Goal: Task Accomplishment & Management: Complete application form

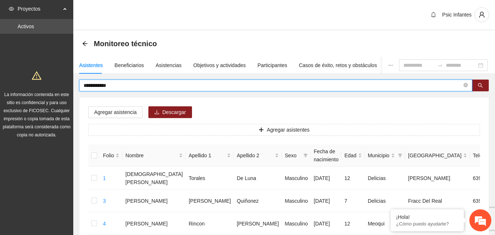
drag, startPoint x: 122, startPoint y: 85, endPoint x: 49, endPoint y: 81, distance: 73.0
type input "****"
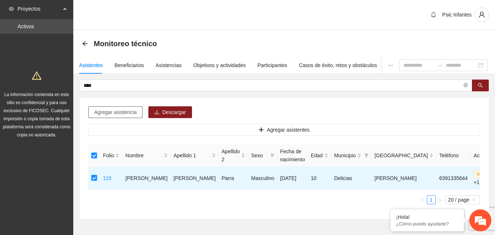
click at [124, 110] on span "Agregar asistencia" at bounding box center [115, 112] width 42 height 8
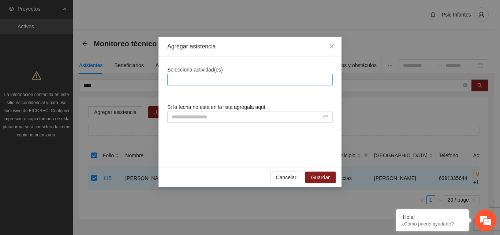
click at [193, 78] on div at bounding box center [250, 79] width 162 height 9
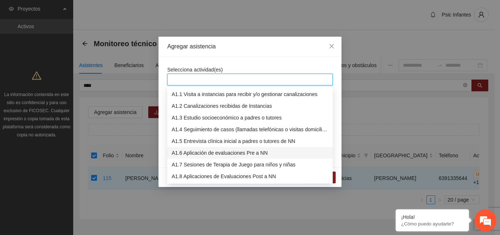
click at [195, 155] on div "A1.6 Aplicación de evaluaciones Pre a NN" at bounding box center [250, 153] width 157 height 8
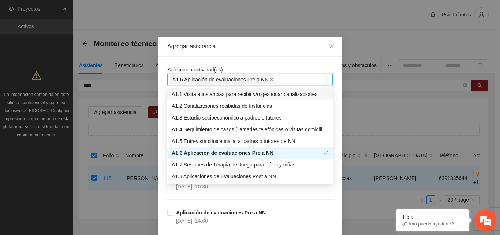
click at [223, 53] on div "Agregar asistencia" at bounding box center [250, 47] width 183 height 20
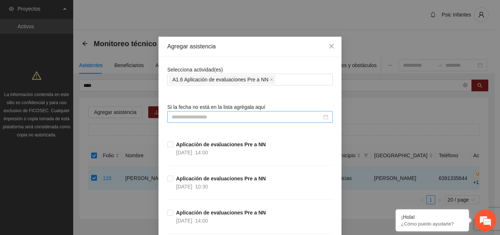
click at [201, 119] on input at bounding box center [247, 117] width 150 height 8
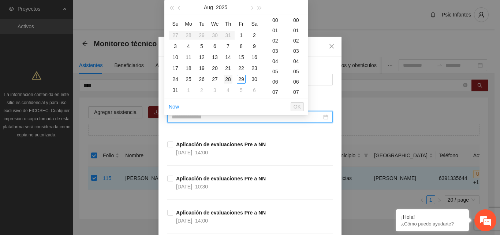
click at [228, 79] on div "28" at bounding box center [228, 79] width 9 height 9
click at [274, 68] on div "09" at bounding box center [277, 68] width 21 height 10
click at [296, 41] on div "30" at bounding box center [298, 42] width 20 height 10
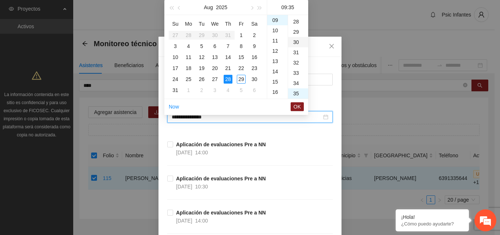
type input "**********"
click at [296, 107] on span "OK" at bounding box center [297, 107] width 7 height 8
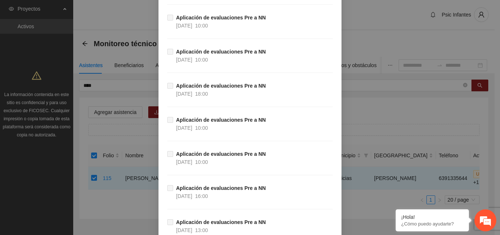
scroll to position [1323, 0]
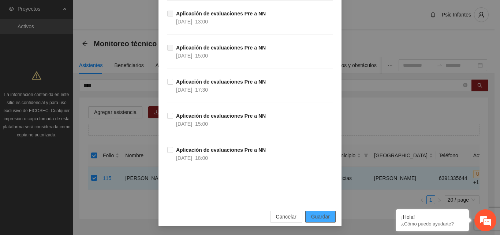
click at [320, 217] on span "Guardar" at bounding box center [320, 216] width 19 height 8
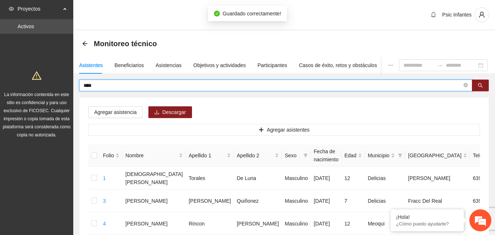
click at [98, 87] on input "****" at bounding box center [272, 85] width 378 height 8
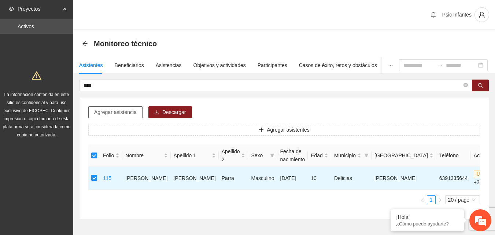
click at [118, 115] on span "Agregar asistencia" at bounding box center [115, 112] width 42 height 8
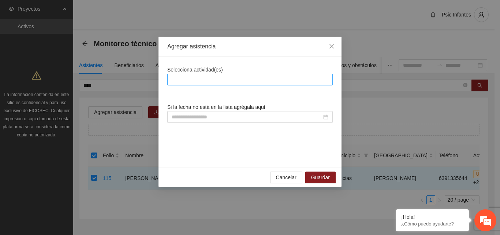
click at [201, 77] on div at bounding box center [250, 79] width 162 height 9
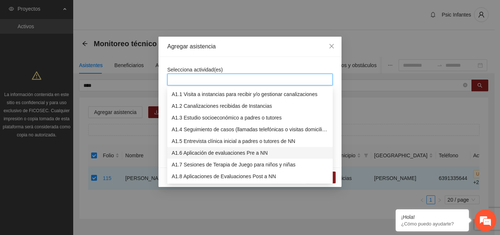
click at [210, 152] on div "A1.6 Aplicación de evaluaciones Pre a NN" at bounding box center [250, 153] width 157 height 8
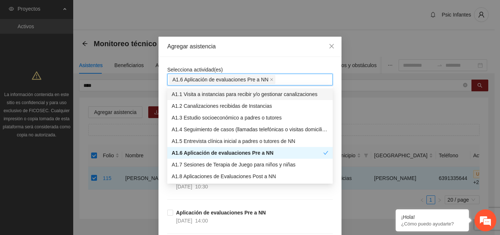
click at [243, 53] on div "Agregar asistencia" at bounding box center [250, 47] width 183 height 20
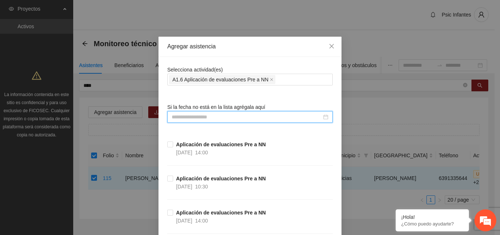
click at [193, 120] on input at bounding box center [247, 117] width 150 height 8
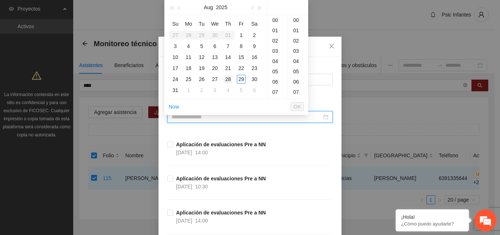
click at [227, 77] on div "28" at bounding box center [228, 79] width 9 height 9
click at [276, 48] on div "10" at bounding box center [277, 49] width 21 height 10
click at [296, 44] on div "30" at bounding box center [298, 42] width 20 height 10
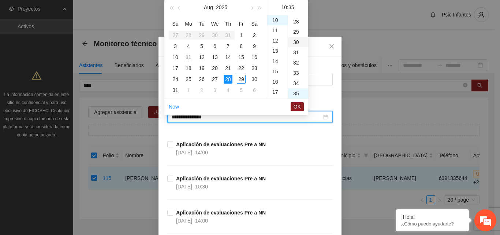
type input "**********"
click at [297, 107] on span "OK" at bounding box center [297, 107] width 7 height 8
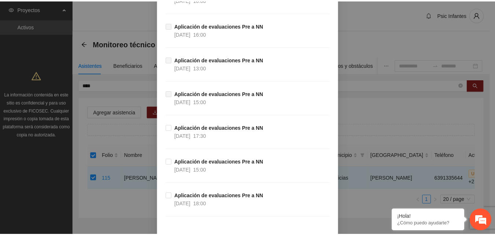
scroll to position [1323, 0]
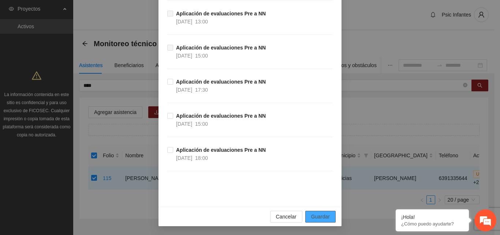
click at [321, 219] on span "Guardar" at bounding box center [320, 216] width 19 height 8
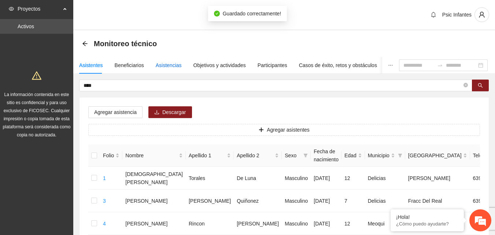
click at [177, 65] on div "Asistencias" at bounding box center [169, 65] width 26 height 8
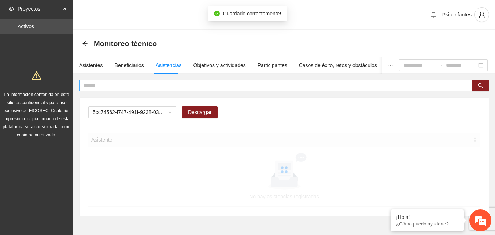
click at [146, 84] on input "text" at bounding box center [272, 85] width 378 height 8
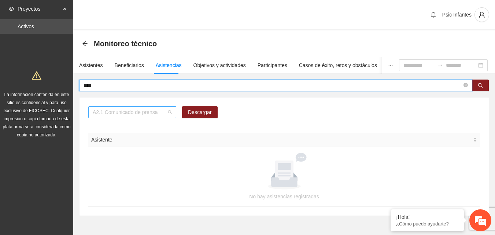
click at [170, 113] on span "A2.1 Comunicado de prensa" at bounding box center [132, 112] width 79 height 11
type input "****"
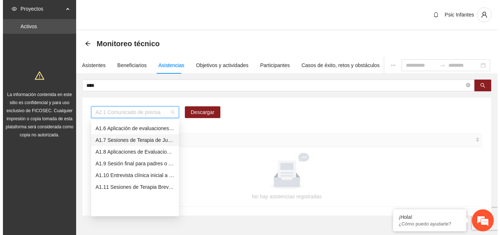
scroll to position [21, 0]
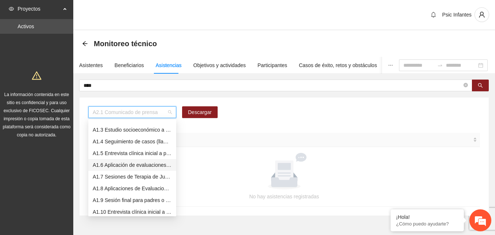
click at [135, 164] on div "A1.6 Aplicación de evaluaciones Pre a NN" at bounding box center [132, 165] width 79 height 8
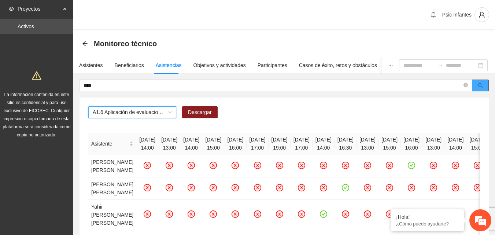
click at [482, 85] on icon "search" at bounding box center [480, 85] width 5 height 5
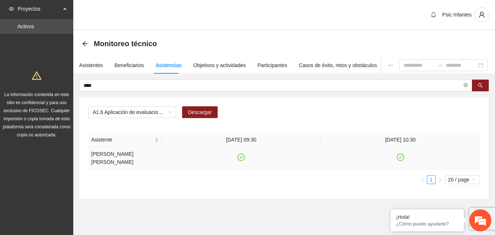
click at [243, 154] on icon "check-circle" at bounding box center [241, 157] width 6 height 6
click at [93, 66] on div "Asistentes" at bounding box center [91, 65] width 24 height 8
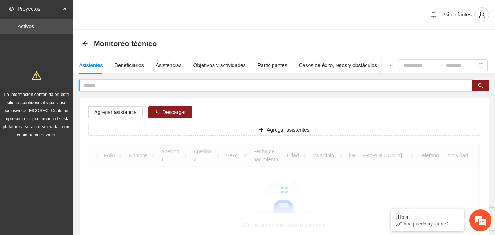
click at [105, 85] on input "text" at bounding box center [272, 85] width 378 height 8
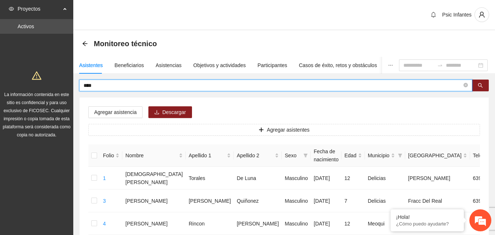
type input "****"
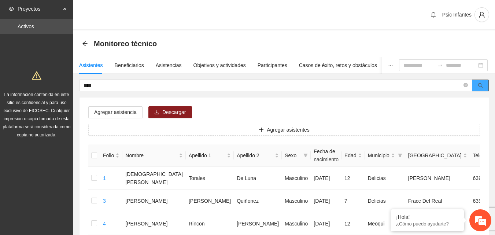
click at [488, 83] on span "****" at bounding box center [284, 85] width 410 height 12
click at [483, 83] on button "button" at bounding box center [480, 85] width 17 height 12
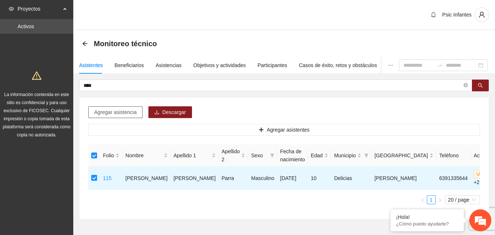
click at [123, 113] on span "Agregar asistencia" at bounding box center [115, 112] width 42 height 8
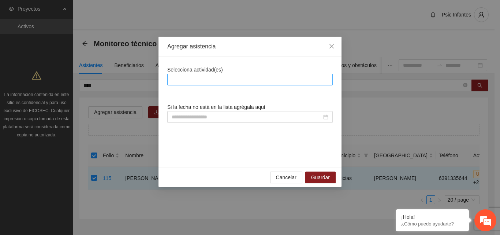
click at [211, 78] on div at bounding box center [250, 79] width 162 height 9
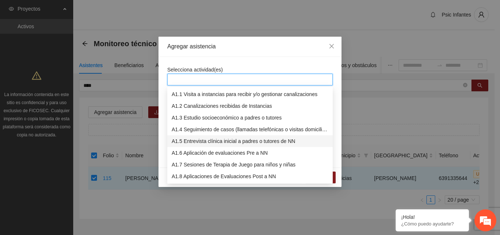
click at [211, 141] on div "A1.5 Entrevista clínica inicial a padres o tutores de NN" at bounding box center [250, 141] width 157 height 8
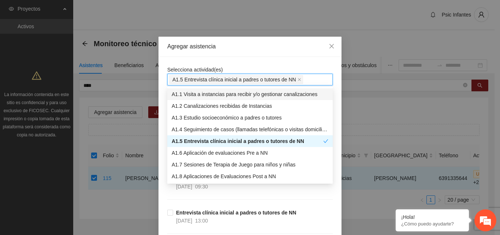
click at [260, 52] on div "Agregar asistencia" at bounding box center [250, 47] width 183 height 20
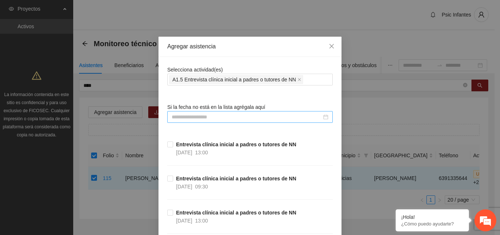
click at [232, 118] on input at bounding box center [247, 117] width 150 height 8
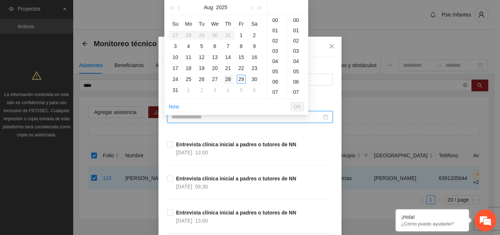
click at [227, 78] on div "28" at bounding box center [228, 79] width 9 height 9
click at [278, 33] on div "09" at bounding box center [277, 32] width 21 height 10
click at [294, 70] on div "30" at bounding box center [298, 68] width 20 height 10
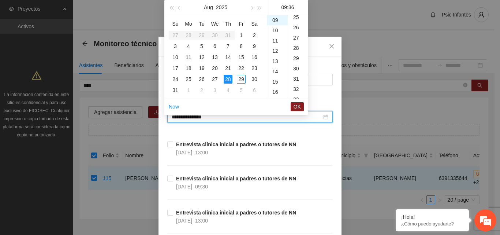
type input "**********"
click at [296, 108] on span "OK" at bounding box center [297, 107] width 7 height 8
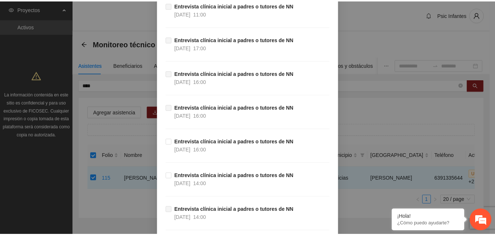
scroll to position [573, 0]
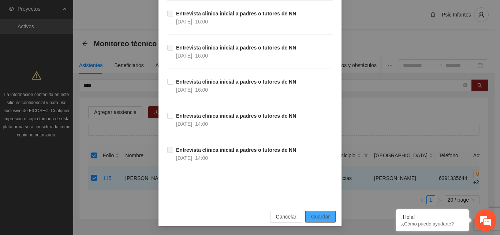
click at [316, 214] on span "Guardar" at bounding box center [320, 216] width 19 height 8
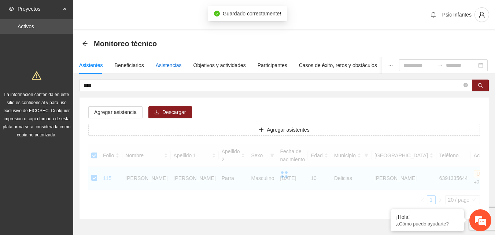
click at [167, 67] on div "Asistencias" at bounding box center [169, 65] width 26 height 8
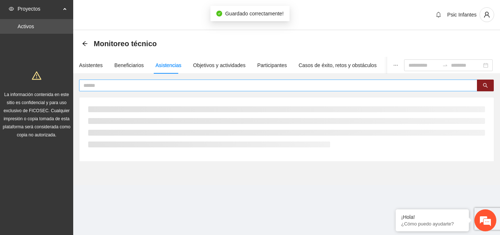
click at [166, 82] on input "text" at bounding box center [275, 85] width 384 height 8
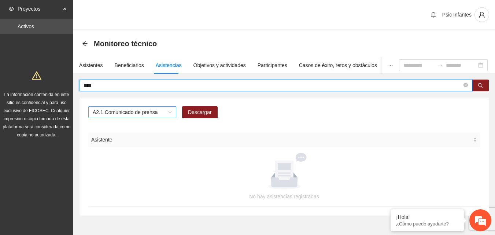
click at [168, 112] on span "A2.1 Comunicado de prensa" at bounding box center [132, 112] width 79 height 11
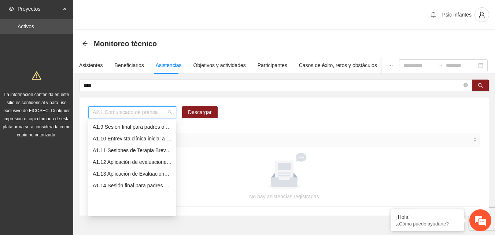
scroll to position [57, 0]
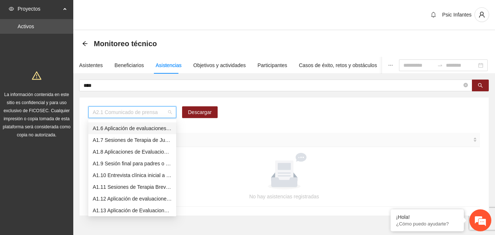
click at [125, 126] on div "A1.6 Aplicación de evaluaciones Pre a NN" at bounding box center [132, 128] width 79 height 8
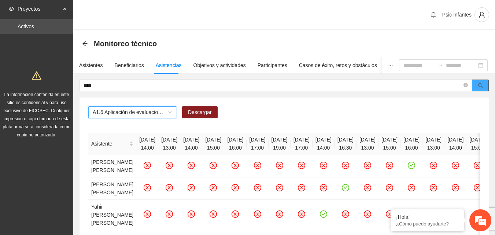
click at [484, 87] on button "button" at bounding box center [480, 85] width 17 height 12
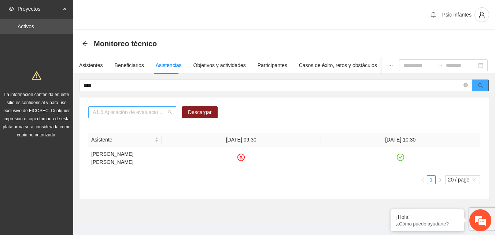
click at [168, 113] on span "A1.6 Aplicación de evaluaciones Pre a NN" at bounding box center [132, 112] width 79 height 11
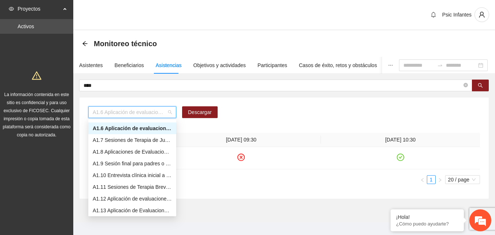
scroll to position [21, 0]
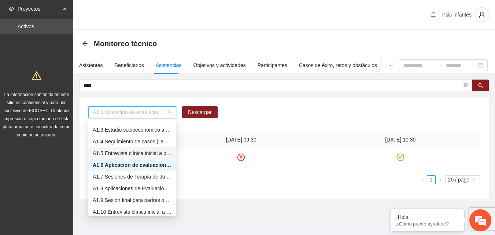
click at [142, 152] on div "A1.5 Entrevista clínica inicial a padres o tutores de NN" at bounding box center [132, 153] width 79 height 8
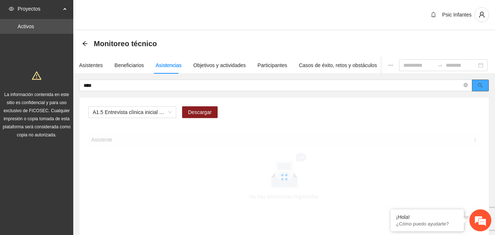
click at [483, 86] on button "button" at bounding box center [480, 85] width 17 height 12
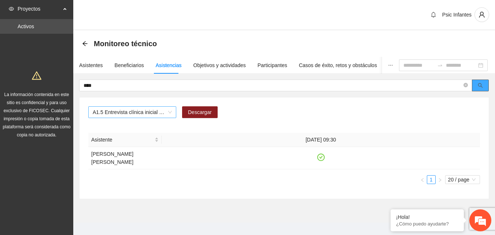
click at [170, 114] on span "A1.5 Entrevista clínica inicial a padres o tutores de NN" at bounding box center [132, 112] width 79 height 11
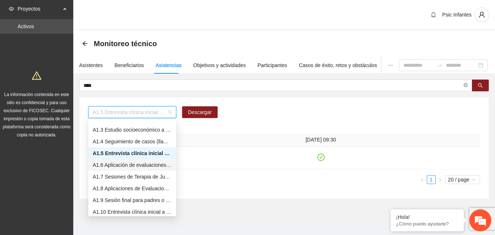
click at [141, 165] on div "A1.6 Aplicación de evaluaciones Pre a NN" at bounding box center [132, 165] width 79 height 8
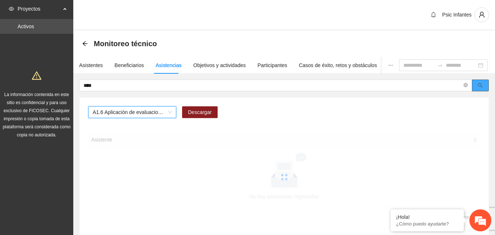
click at [479, 86] on icon "search" at bounding box center [480, 85] width 5 height 5
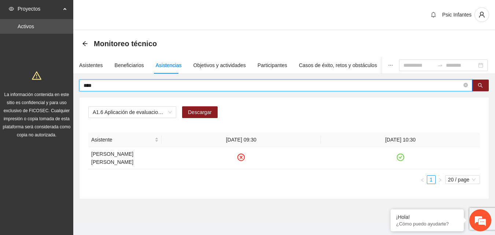
drag, startPoint x: 114, startPoint y: 85, endPoint x: 72, endPoint y: 88, distance: 41.8
click at [72, 88] on section "Proyectos Activos La información contenida en este sitio es confidencial y para…" at bounding box center [247, 121] width 495 height 243
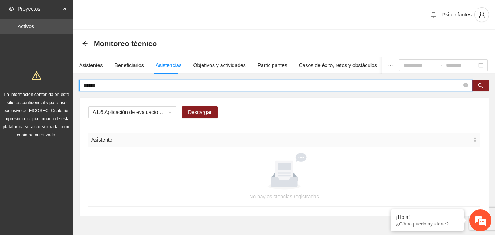
type input "******"
click at [87, 67] on div "Asistentes" at bounding box center [91, 65] width 24 height 8
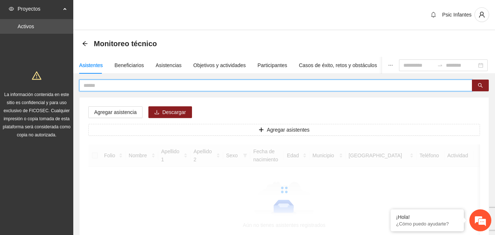
click at [121, 84] on input "text" at bounding box center [272, 85] width 378 height 8
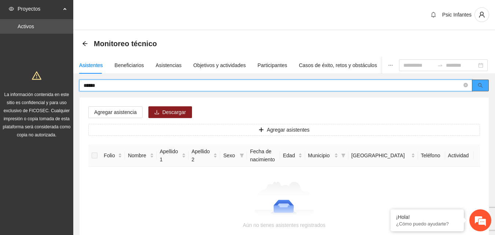
click at [476, 90] on button "button" at bounding box center [480, 85] width 17 height 12
click at [197, 112] on div "Agregar asistencia Descargar Agregar asistentes Folio Nombre Apellido 1 Apellid…" at bounding box center [283, 170] width 409 height 146
click at [110, 83] on input "******" at bounding box center [272, 85] width 378 height 8
type input "*"
type input "******"
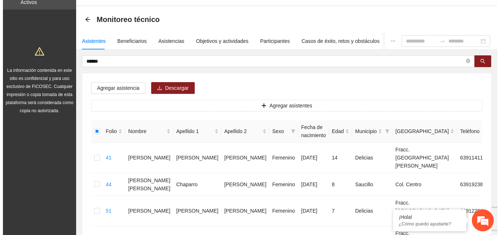
scroll to position [0, 0]
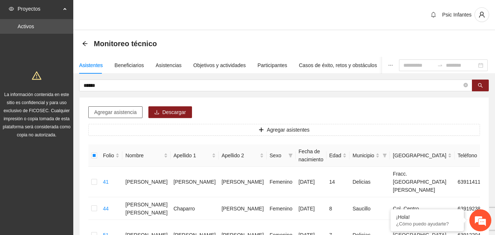
click at [113, 111] on span "Agregar asistencia" at bounding box center [115, 112] width 42 height 8
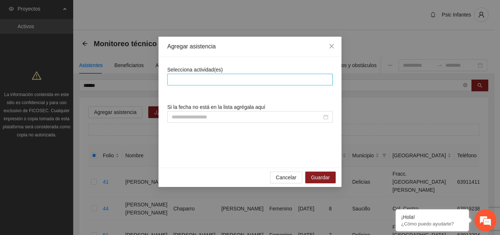
click at [225, 78] on div at bounding box center [250, 79] width 162 height 9
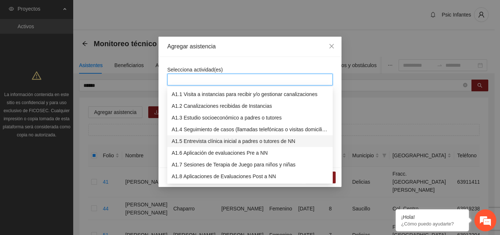
click at [207, 140] on div "A1.5 Entrevista clínica inicial a padres o tutores de NN" at bounding box center [250, 141] width 157 height 8
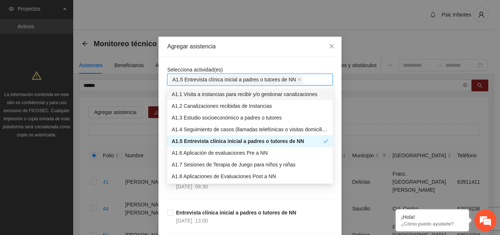
click at [262, 56] on div "Agregar asistencia" at bounding box center [250, 47] width 183 height 20
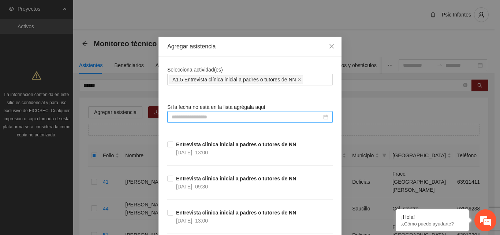
click at [201, 117] on input at bounding box center [247, 117] width 150 height 8
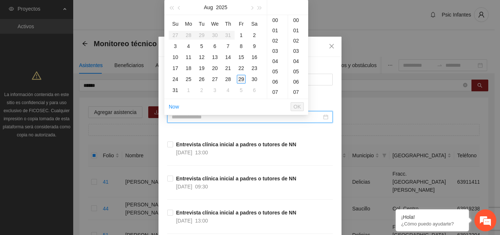
click at [241, 78] on div "29" at bounding box center [241, 79] width 9 height 9
click at [241, 77] on div "29" at bounding box center [241, 79] width 9 height 9
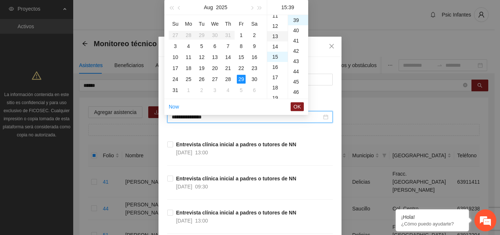
click at [276, 37] on div "13" at bounding box center [277, 36] width 21 height 10
click at [296, 21] on div "00" at bounding box center [298, 20] width 20 height 10
type input "**********"
click at [297, 108] on span "OK" at bounding box center [297, 107] width 7 height 8
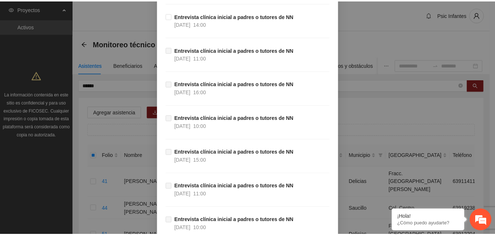
scroll to position [573, 0]
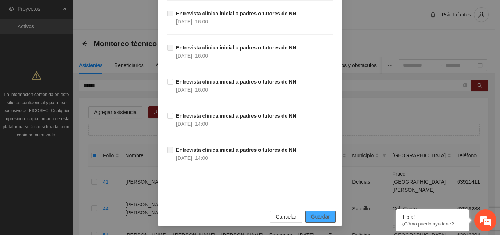
click at [313, 218] on span "Guardar" at bounding box center [320, 216] width 19 height 8
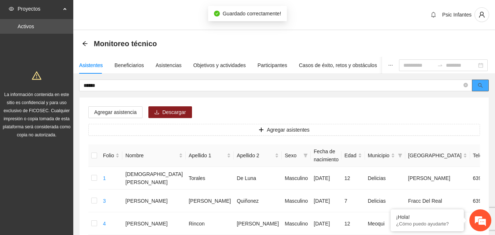
click at [480, 87] on icon "search" at bounding box center [480, 85] width 5 height 5
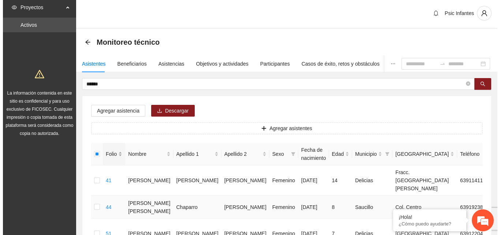
scroll to position [0, 0]
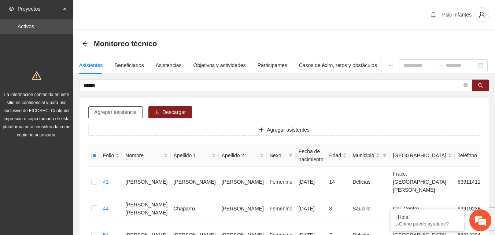
click at [124, 115] on span "Agregar asistencia" at bounding box center [115, 112] width 42 height 8
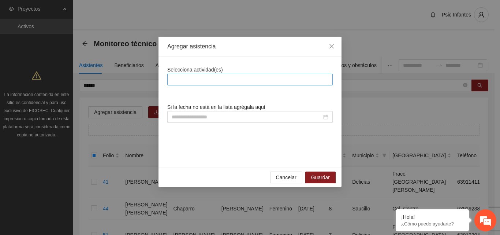
click at [201, 77] on div at bounding box center [250, 79] width 162 height 9
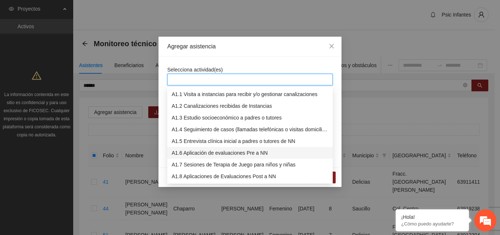
click at [210, 153] on div "A1.6 Aplicación de evaluaciones Pre a NN" at bounding box center [250, 153] width 157 height 8
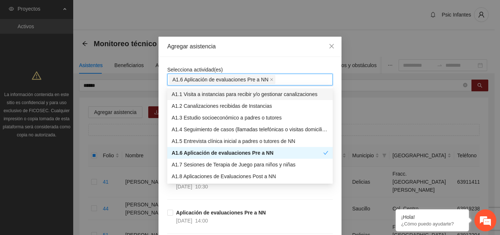
click at [261, 55] on div "Agregar asistencia" at bounding box center [250, 47] width 183 height 20
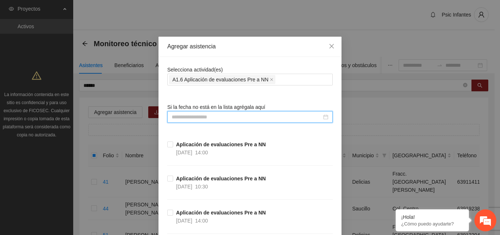
click at [245, 116] on input at bounding box center [247, 117] width 150 height 8
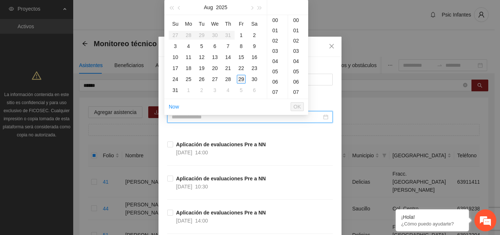
click at [241, 77] on div "29" at bounding box center [241, 79] width 9 height 9
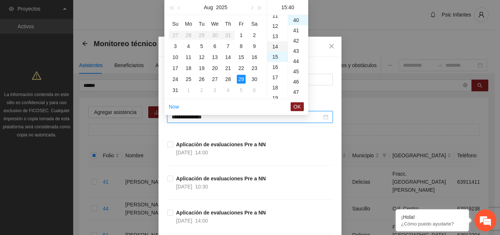
click at [276, 47] on div "14" at bounding box center [277, 46] width 21 height 10
click at [294, 17] on div "00" at bounding box center [298, 20] width 20 height 10
type input "**********"
click at [300, 109] on span "OK" at bounding box center [297, 107] width 7 height 8
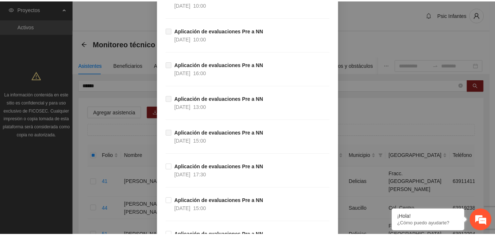
scroll to position [1323, 0]
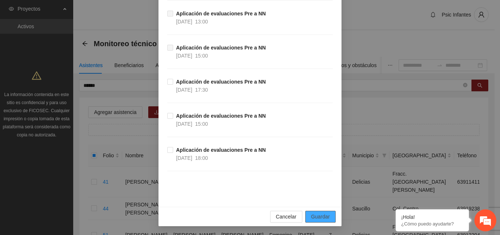
click at [319, 215] on span "Guardar" at bounding box center [320, 216] width 19 height 8
